Goal: Task Accomplishment & Management: Manage account settings

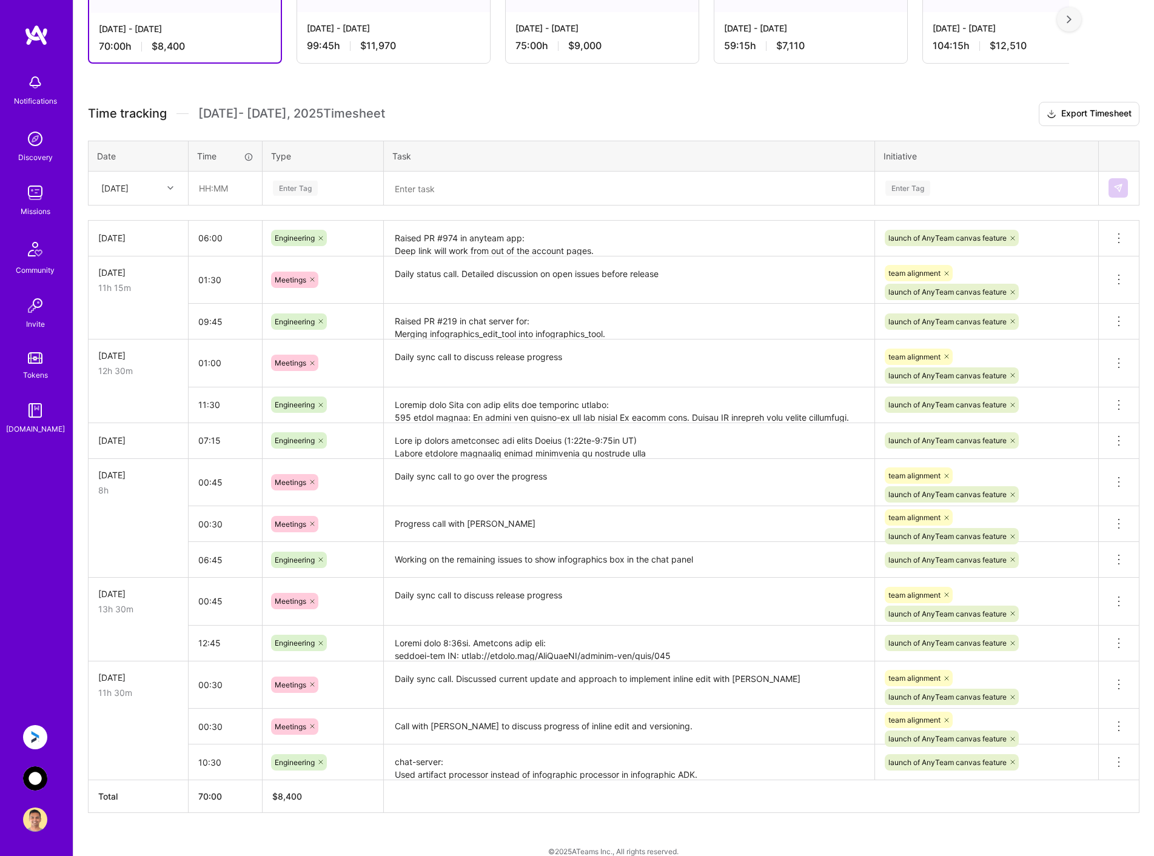
scroll to position [265, 0]
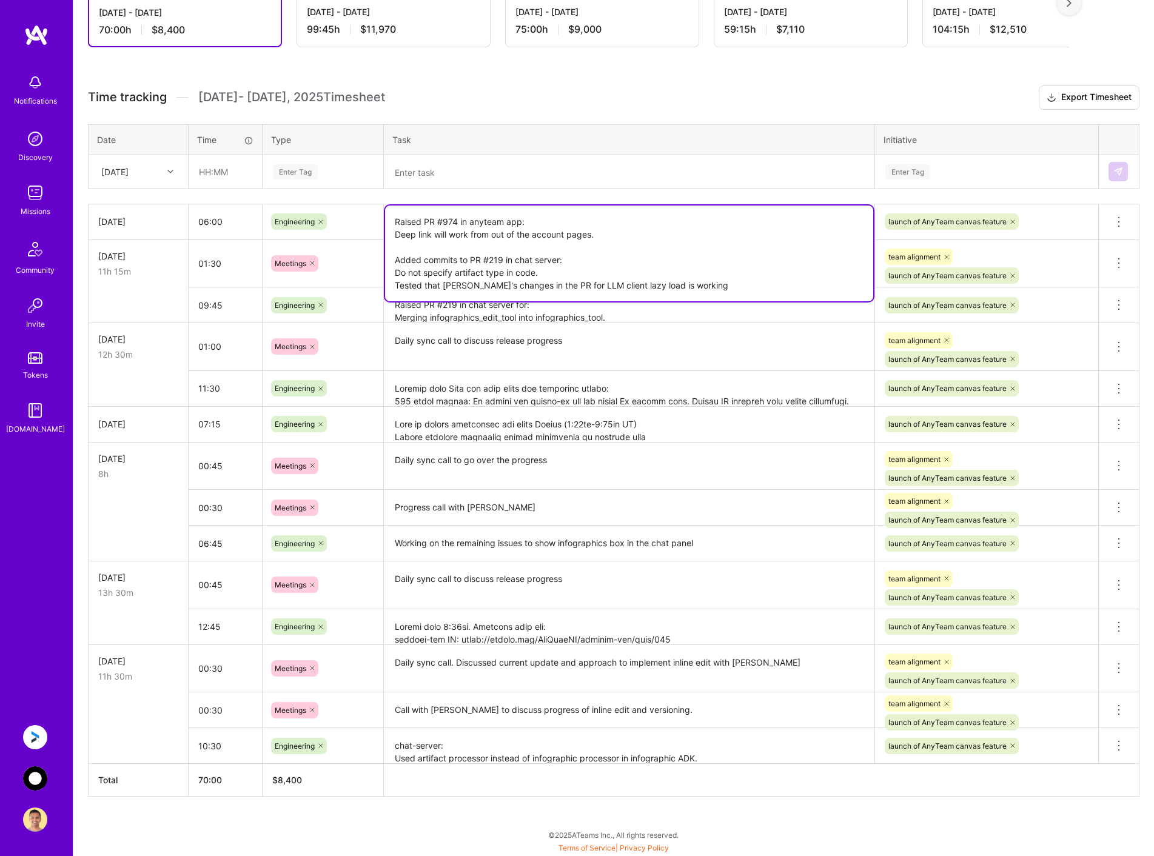
click at [642, 228] on textarea "Raised PR #974 in anyteam app: Deep link will work from out of the account page…" at bounding box center [629, 254] width 488 height 96
click at [735, 287] on textarea "Raised PR #974 in anyteam app: Deep link will work from out of the account page…" at bounding box center [629, 254] width 488 height 96
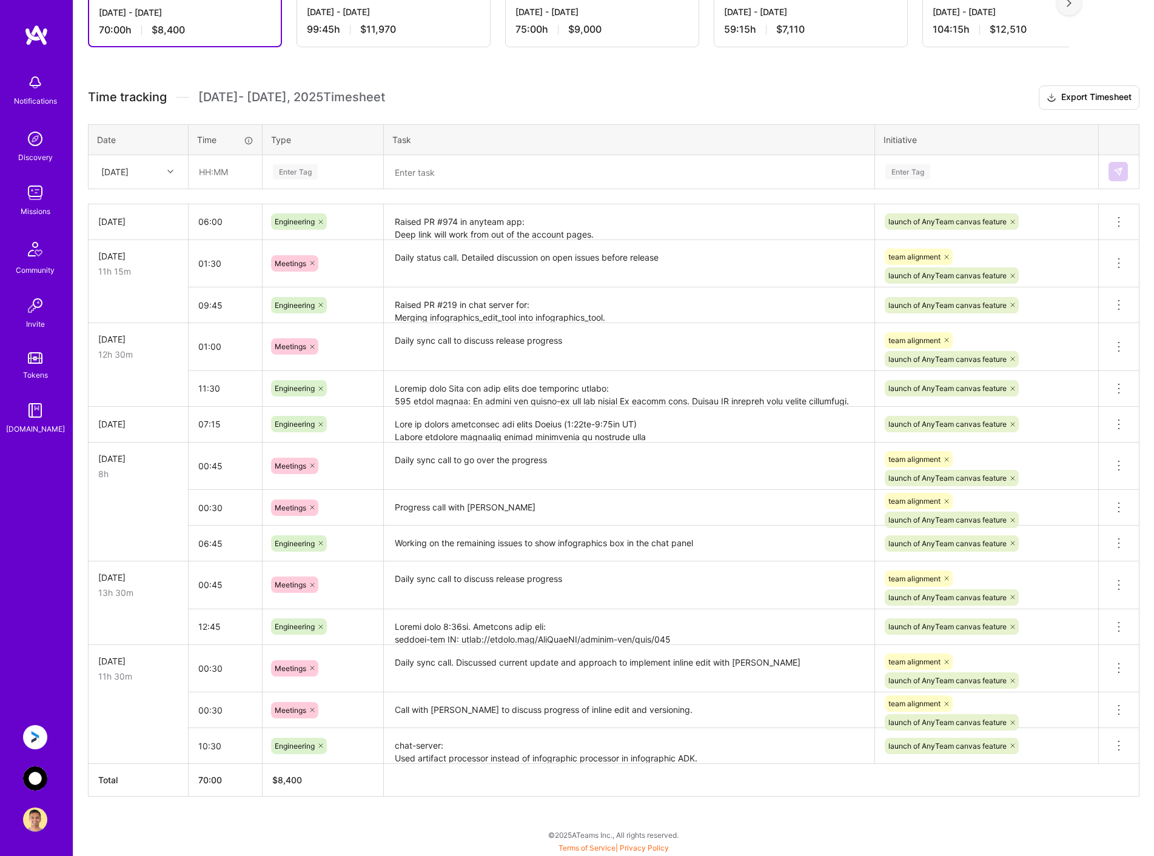
click at [650, 95] on h3 "Time tracking [DATE] - [DATE] Timesheet Export Timesheet" at bounding box center [614, 98] width 1052 height 24
click at [693, 220] on textarea "Raised PR #974 in anyteam app: Deep link will work from out of the account page…" at bounding box center [629, 223] width 488 height 34
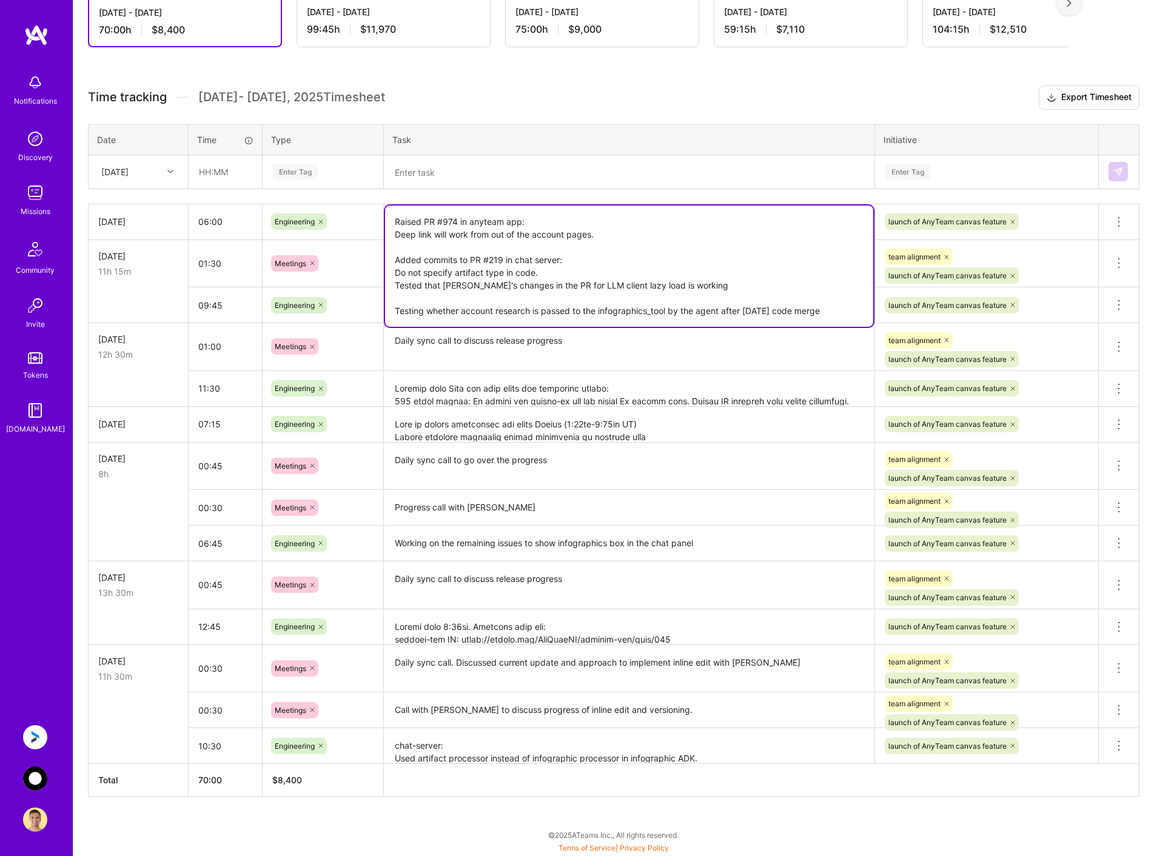
click at [861, 311] on textarea "Raised PR #974 in anyteam app: Deep link will work from out of the account page…" at bounding box center [629, 266] width 488 height 121
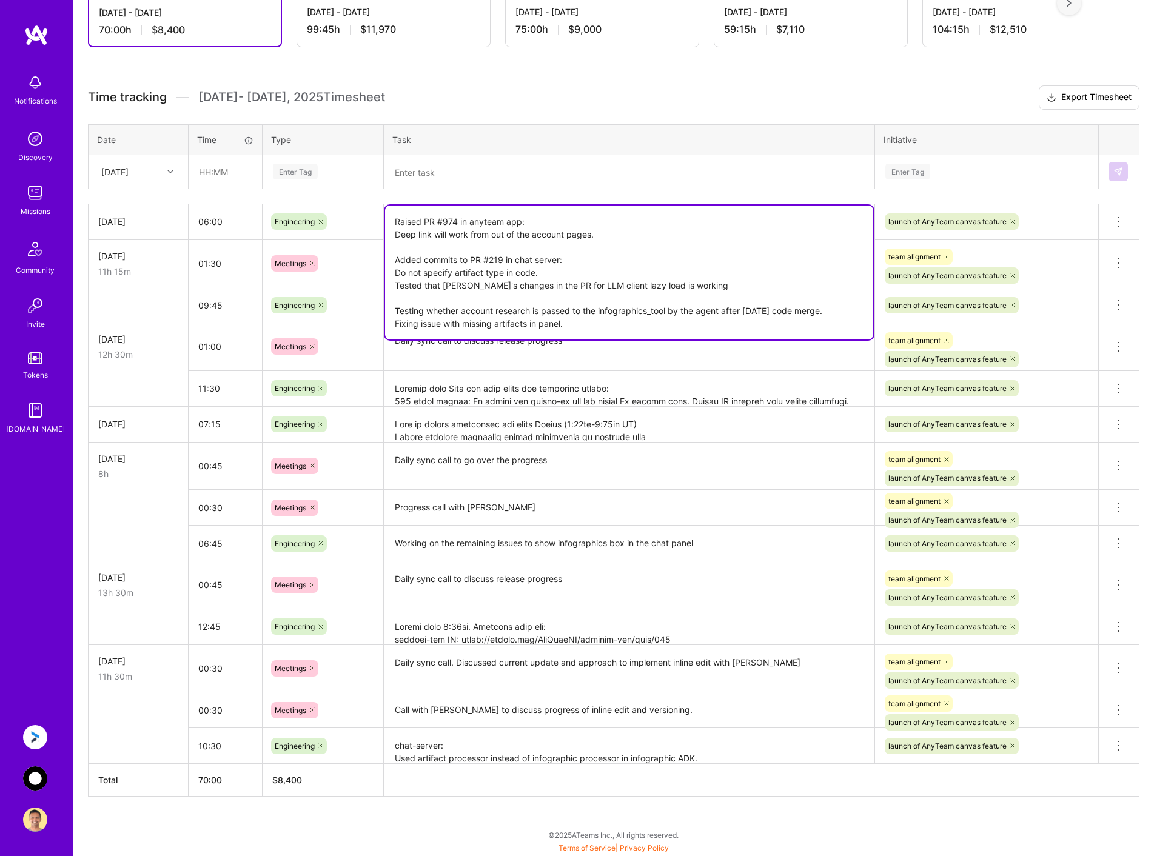
type textarea "Raised PR #974 in anyteam app: Deep link will work from out of the account page…"
drag, startPoint x: 208, startPoint y: 219, endPoint x: 254, endPoint y: 219, distance: 45.5
click at [208, 219] on input "06:00" at bounding box center [225, 222] width 73 height 32
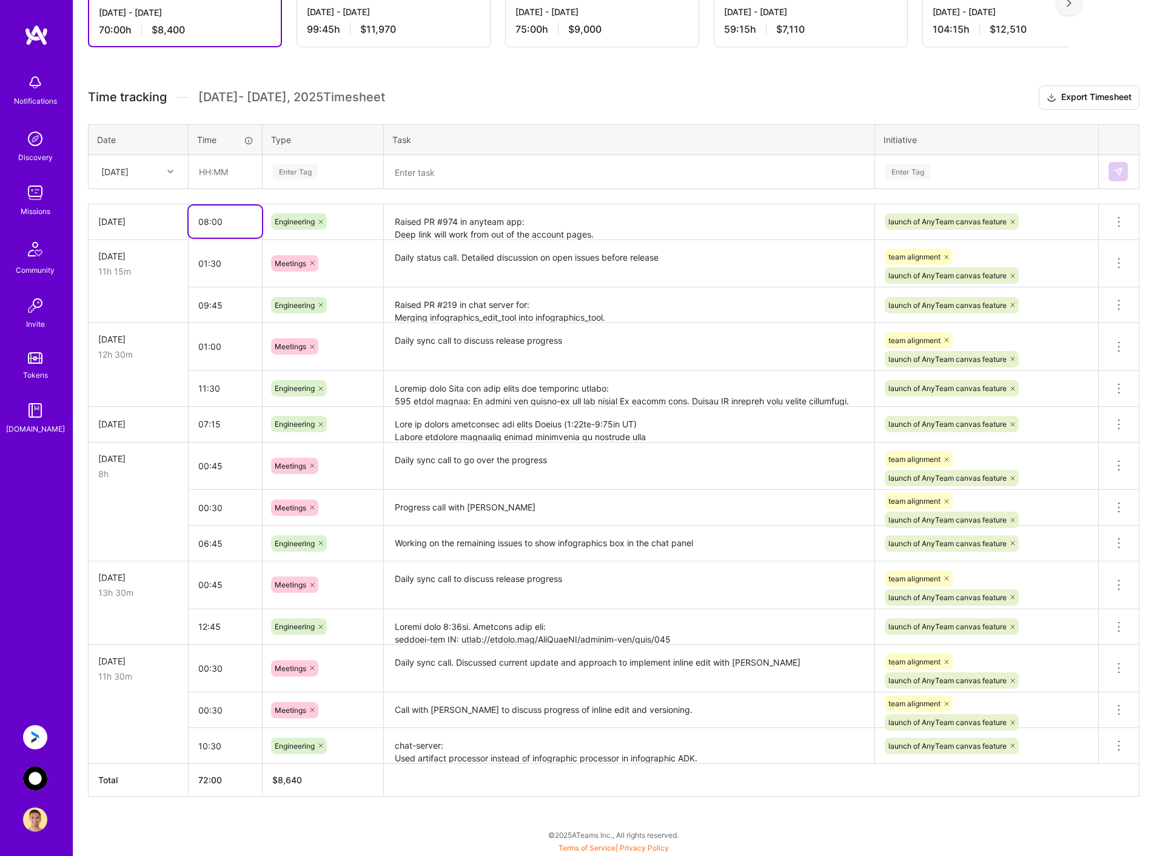
type input "08:00"
click at [812, 85] on div "Active [DATE] - [DATE] 70:00 h $8,400 Invoiced [DATE] - [DATE] 99:45 h $11,970 …" at bounding box center [613, 400] width 1081 height 913
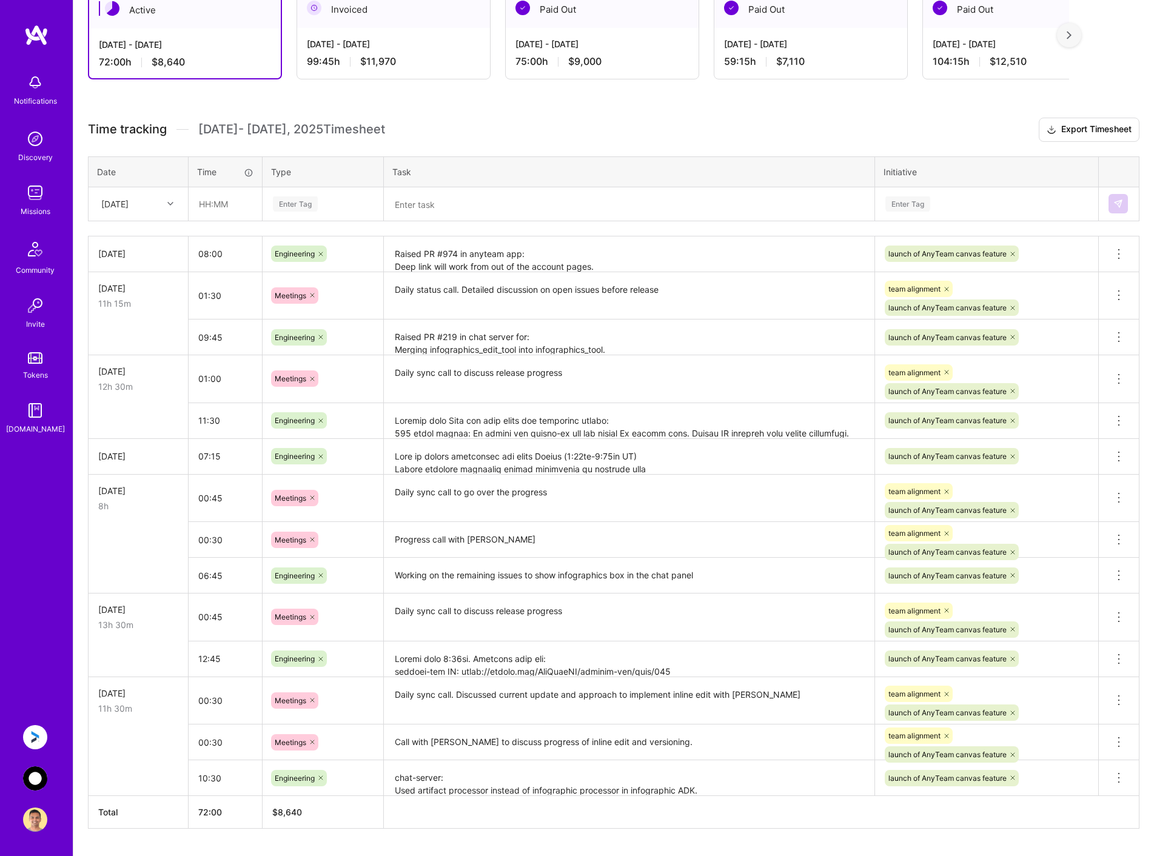
scroll to position [204, 0]
